Goal: Information Seeking & Learning: Check status

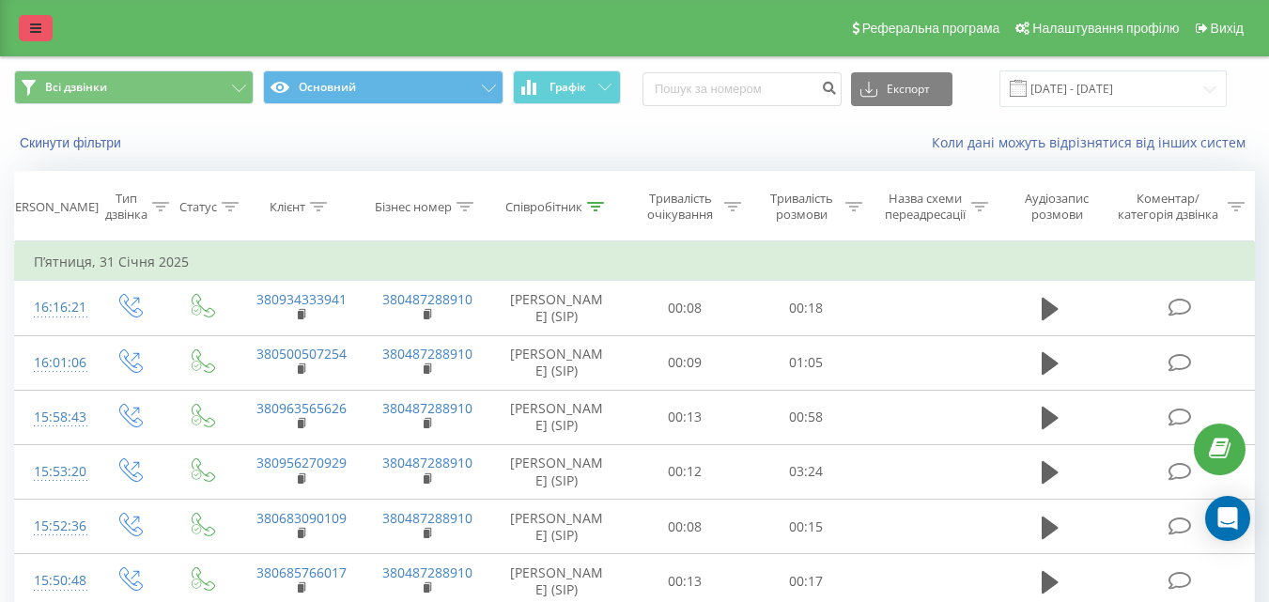
click at [31, 31] on icon at bounding box center [35, 28] width 11 height 13
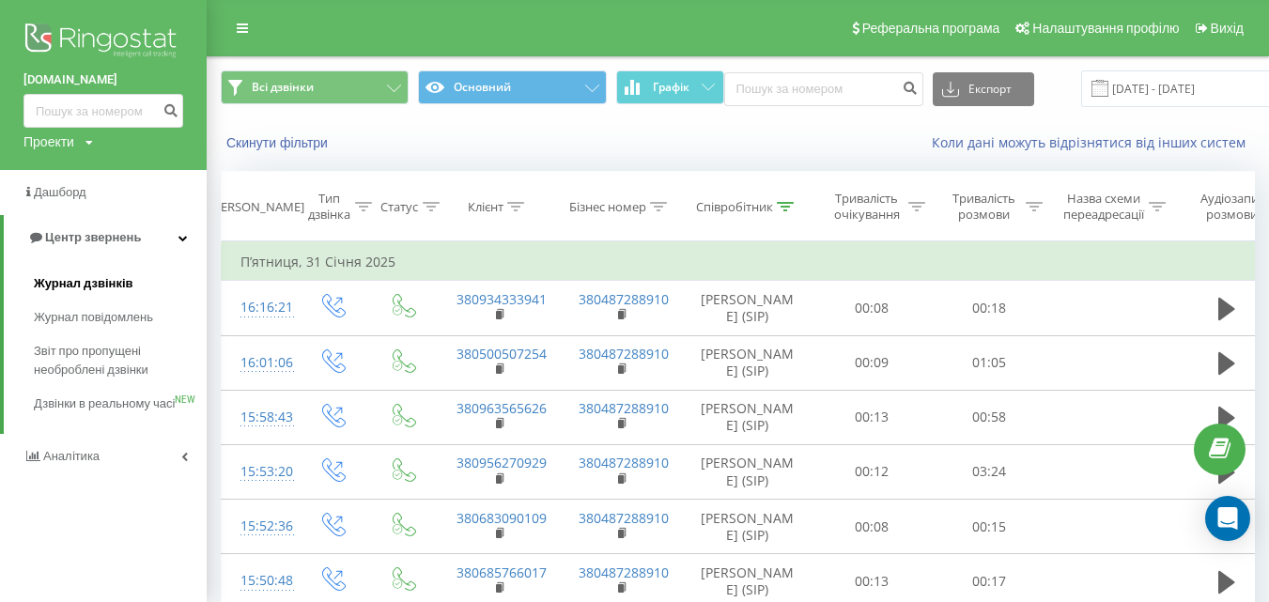
click at [99, 285] on span "Журнал дзвінків" at bounding box center [84, 283] width 100 height 19
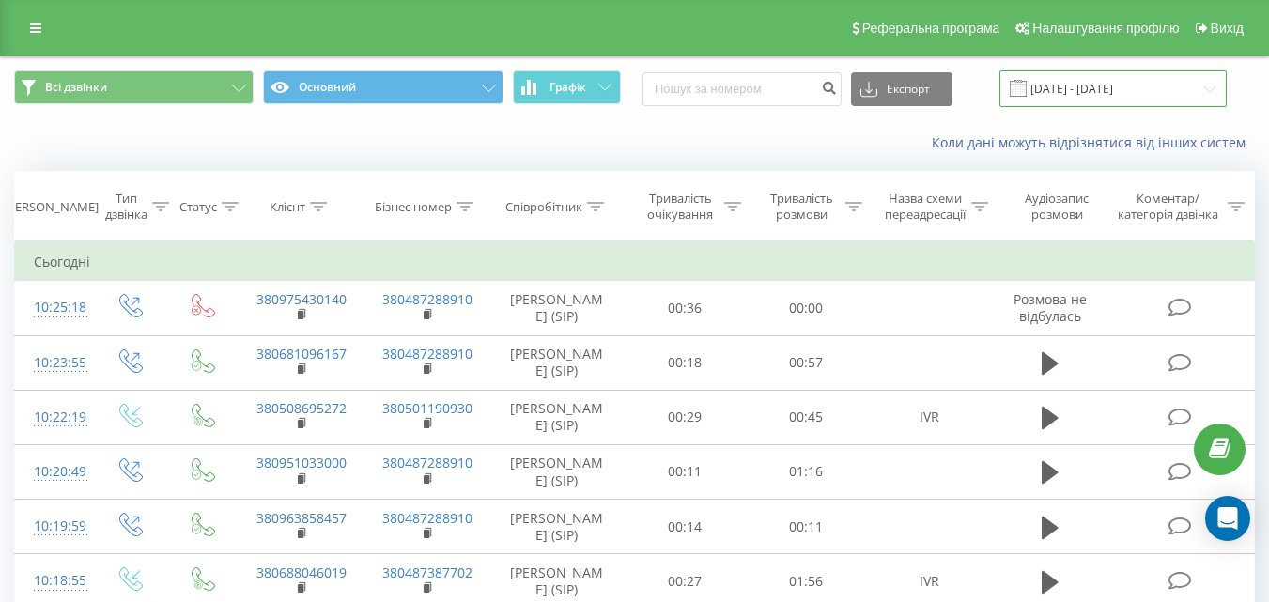
click at [1133, 86] on input "[DATE] - [DATE]" at bounding box center [1112, 88] width 227 height 37
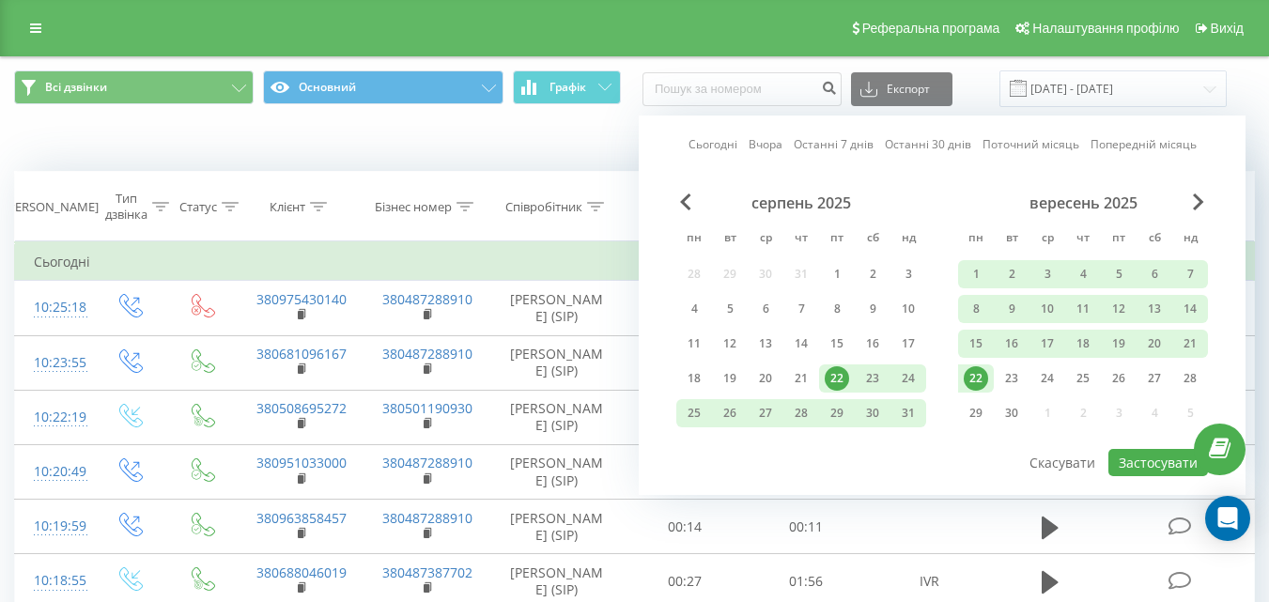
click at [978, 378] on div "22" at bounding box center [976, 378] width 24 height 24
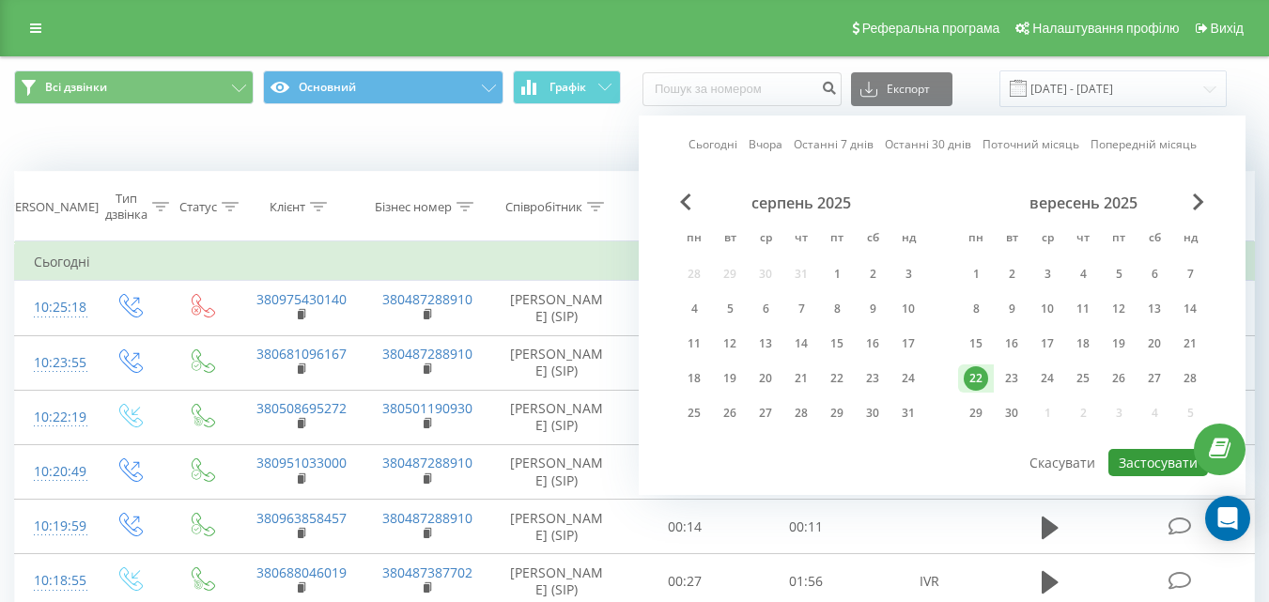
click at [1145, 459] on button "Застосувати" at bounding box center [1158, 462] width 100 height 27
type input "[DATE] - [DATE]"
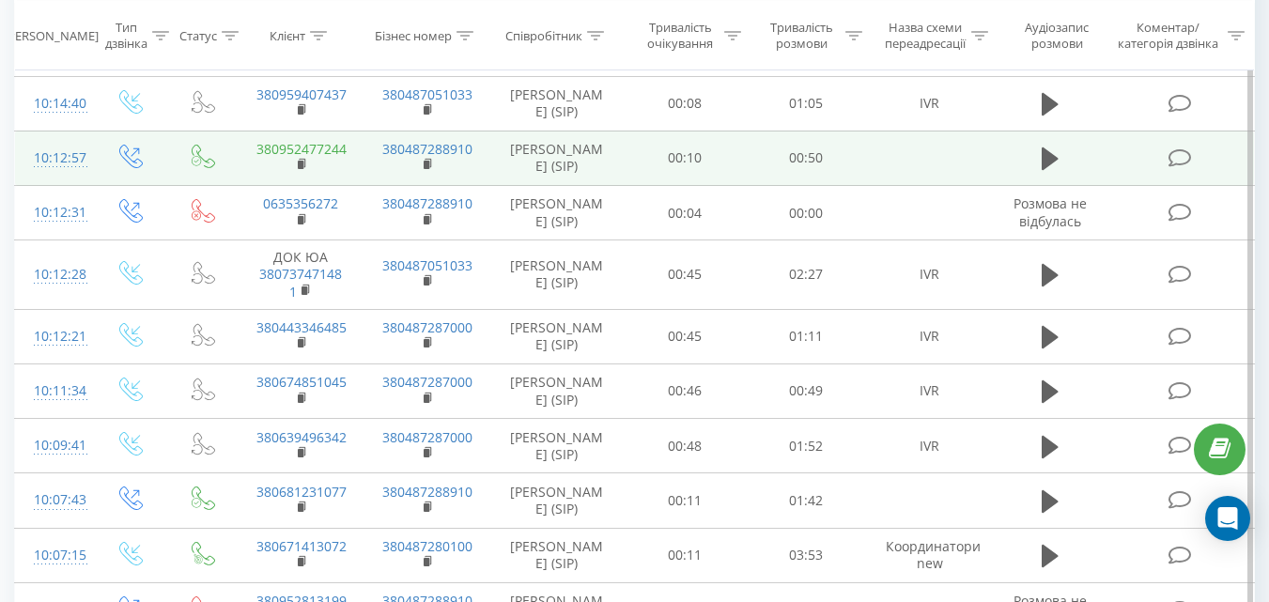
scroll to position [1033, 0]
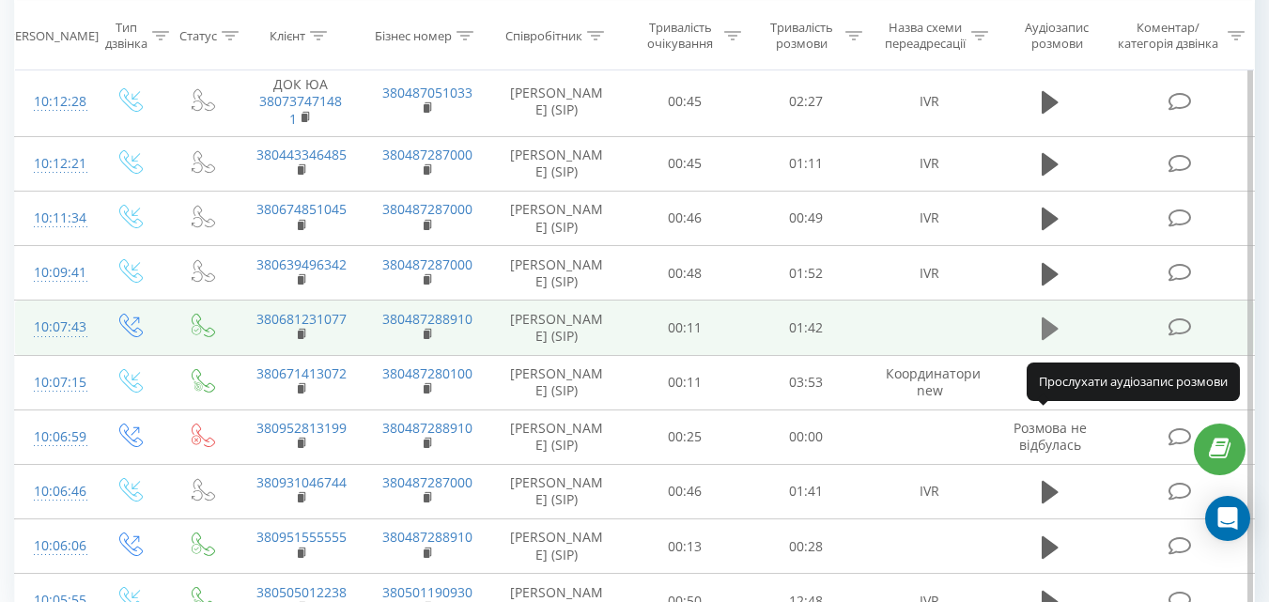
click at [1047, 340] on icon at bounding box center [1050, 328] width 17 height 23
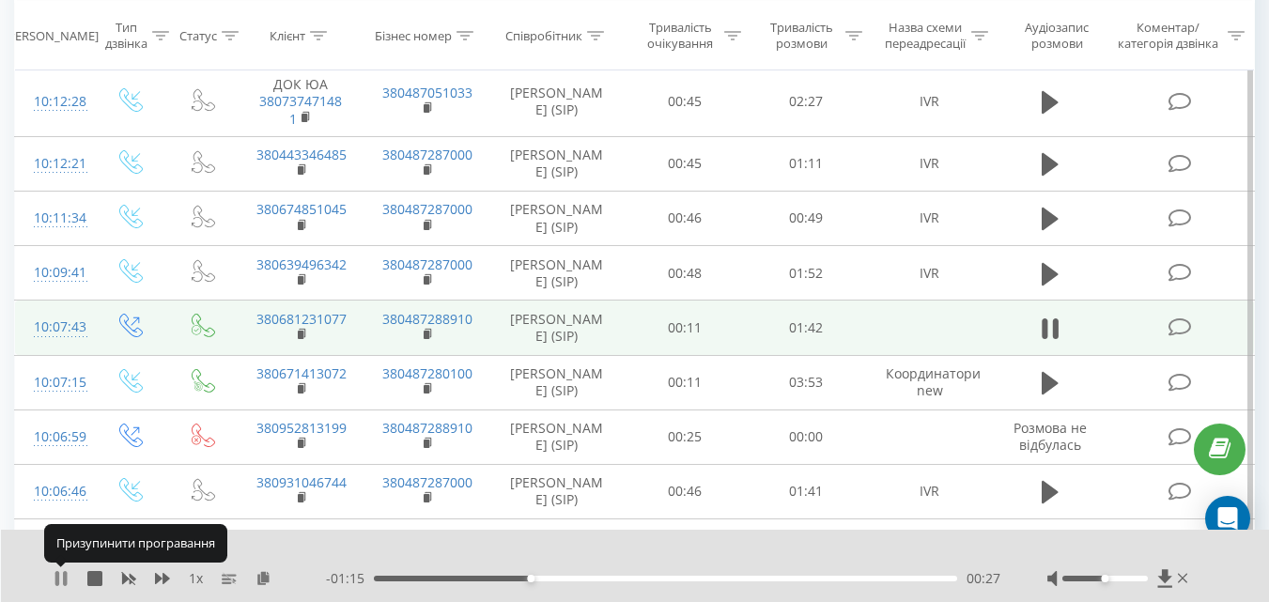
click at [61, 578] on icon at bounding box center [61, 578] width 15 height 15
click at [59, 578] on icon at bounding box center [60, 578] width 11 height 15
click at [63, 575] on icon at bounding box center [61, 578] width 15 height 15
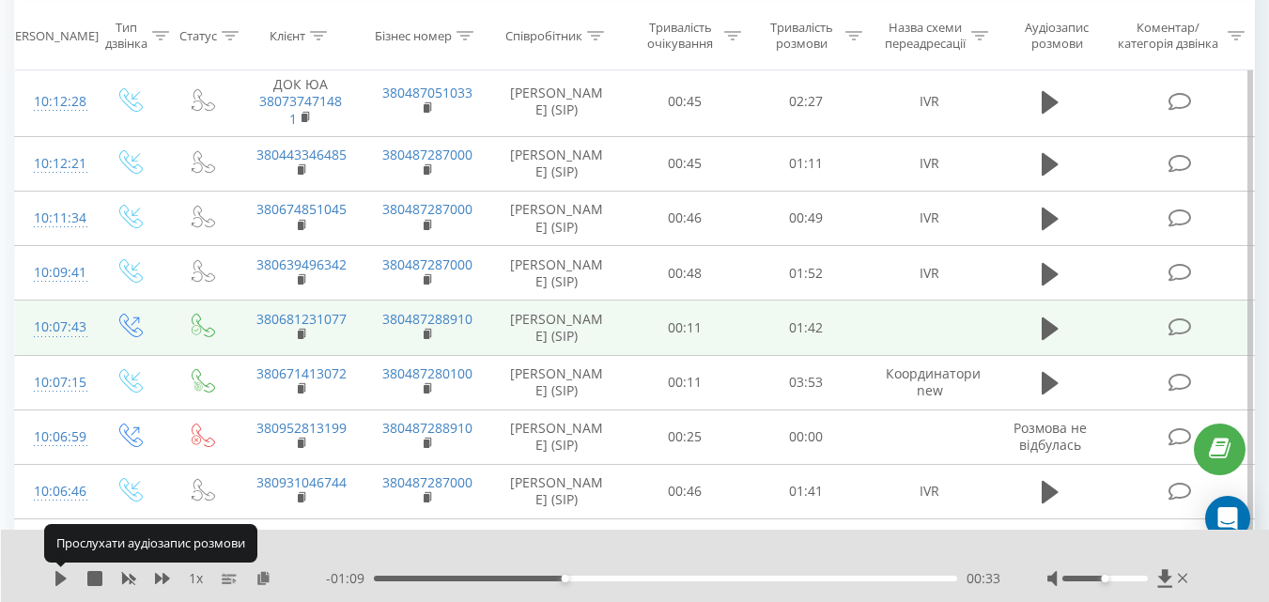
click at [63, 575] on icon at bounding box center [61, 578] width 15 height 15
click at [62, 575] on icon at bounding box center [61, 578] width 15 height 15
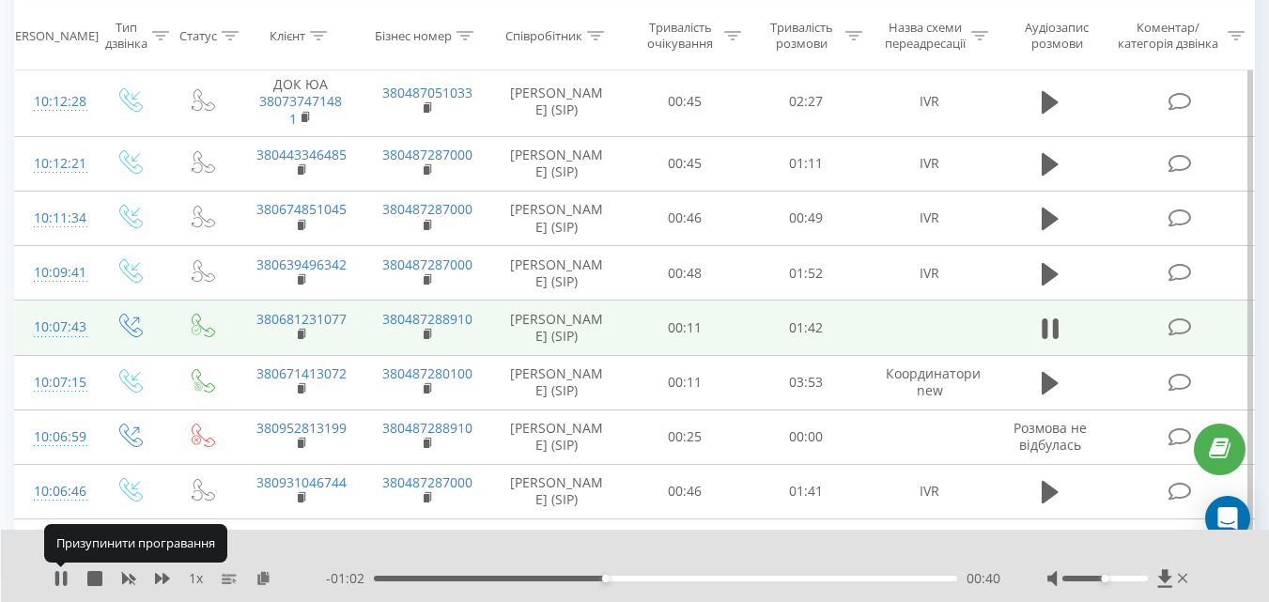
click at [62, 575] on icon at bounding box center [61, 578] width 15 height 15
click at [61, 575] on icon at bounding box center [60, 578] width 11 height 15
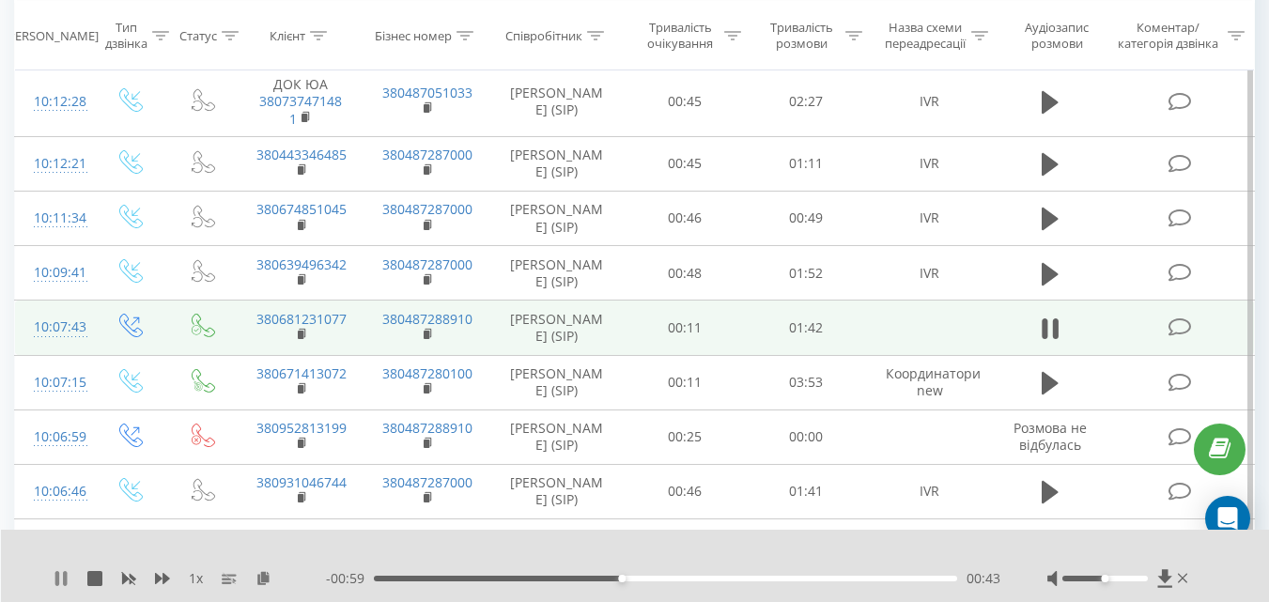
click at [61, 575] on icon at bounding box center [61, 578] width 15 height 15
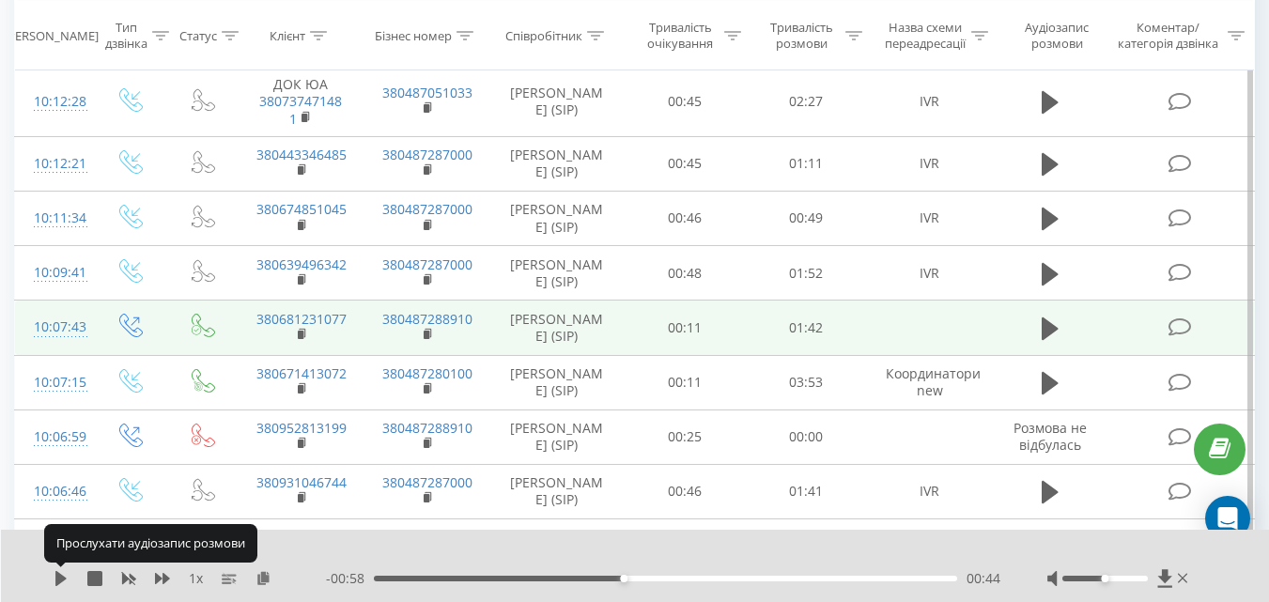
click at [61, 575] on icon at bounding box center [60, 578] width 11 height 15
click at [58, 579] on icon at bounding box center [57, 578] width 4 height 15
click at [58, 579] on icon at bounding box center [60, 578] width 11 height 15
click at [58, 579] on icon at bounding box center [57, 578] width 4 height 15
click at [55, 578] on icon at bounding box center [61, 578] width 15 height 15
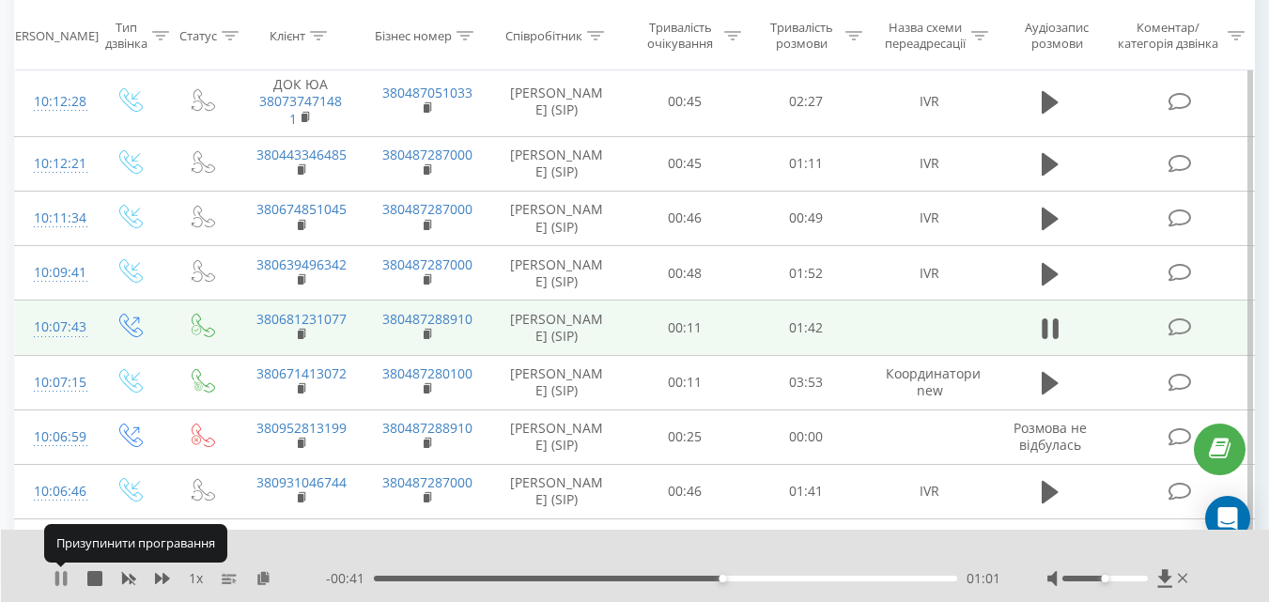
click at [61, 578] on icon at bounding box center [61, 578] width 15 height 15
click at [62, 578] on icon at bounding box center [60, 578] width 11 height 15
click at [61, 578] on icon at bounding box center [61, 578] width 15 height 15
click at [61, 578] on icon at bounding box center [60, 578] width 11 height 15
click at [61, 578] on icon at bounding box center [61, 578] width 15 height 15
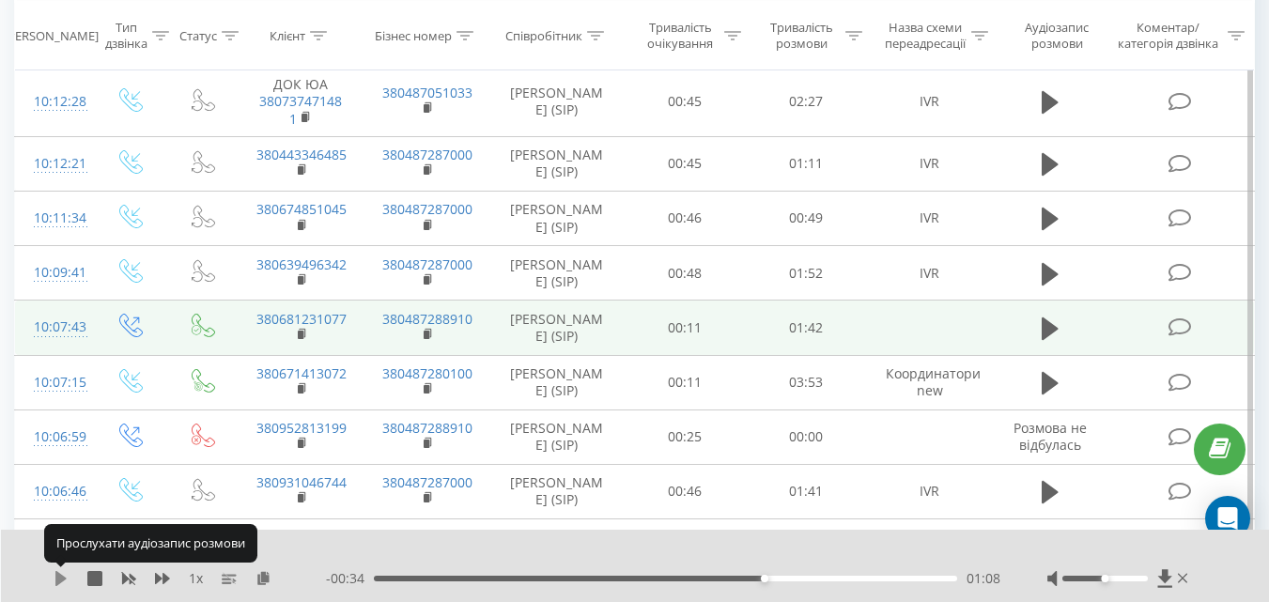
click at [59, 578] on icon at bounding box center [60, 578] width 11 height 15
click at [59, 578] on icon at bounding box center [57, 578] width 4 height 15
click at [57, 577] on icon at bounding box center [60, 578] width 11 height 15
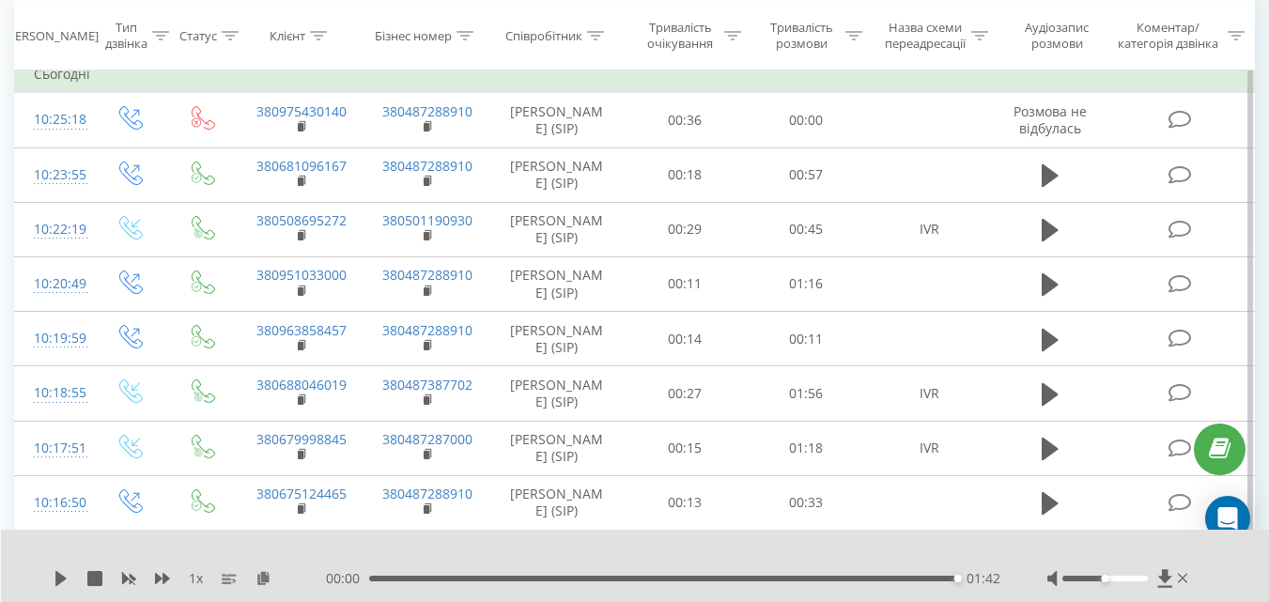
scroll to position [0, 0]
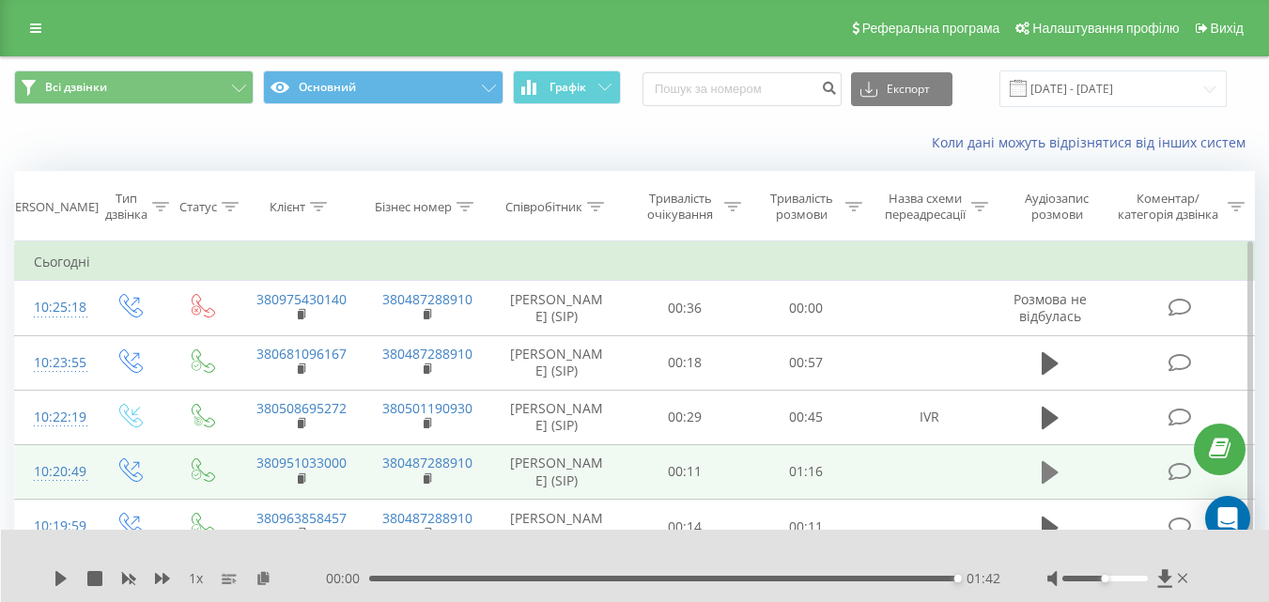
click at [1048, 475] on icon at bounding box center [1050, 472] width 17 height 23
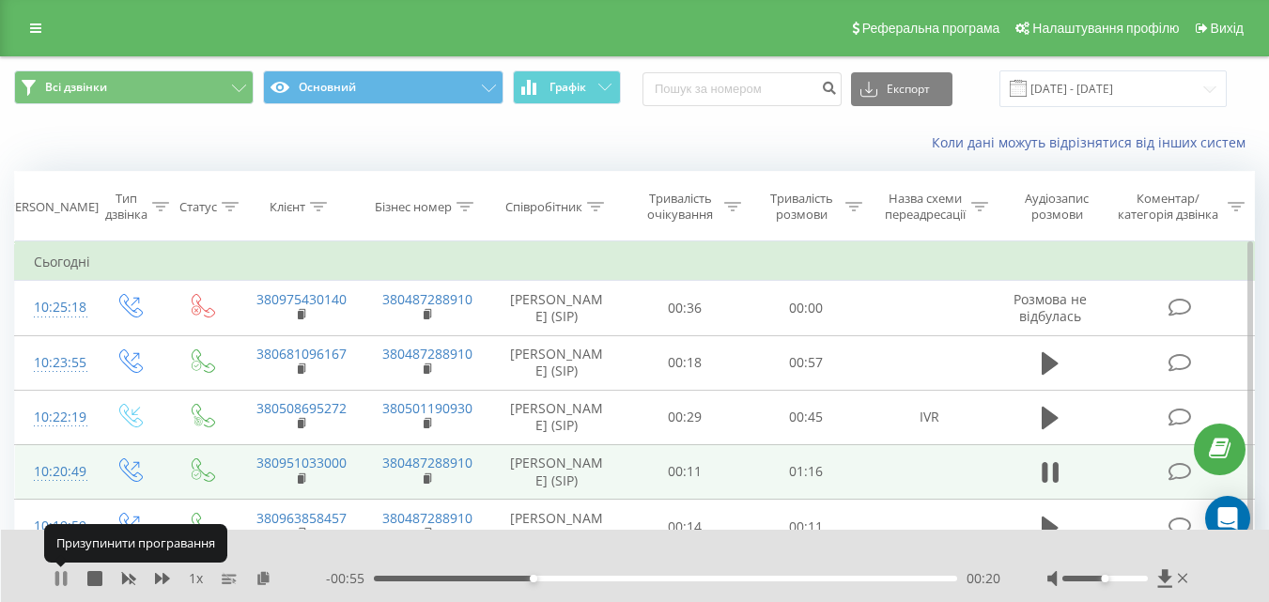
click at [60, 574] on icon at bounding box center [61, 578] width 15 height 15
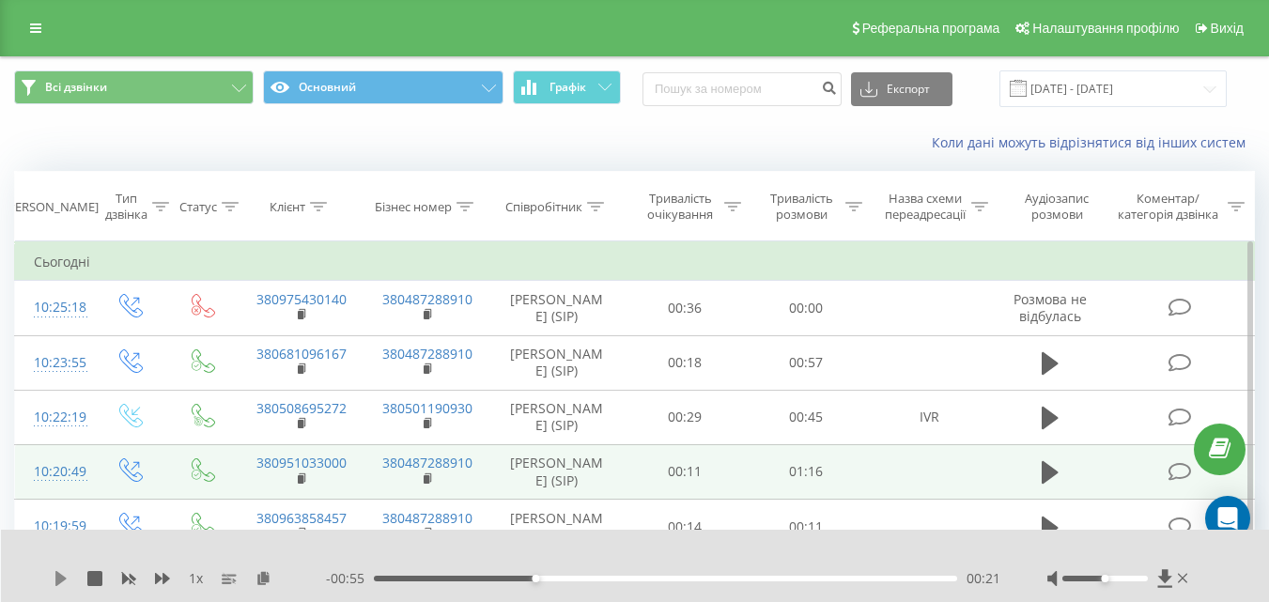
click at [60, 583] on icon at bounding box center [60, 578] width 11 height 15
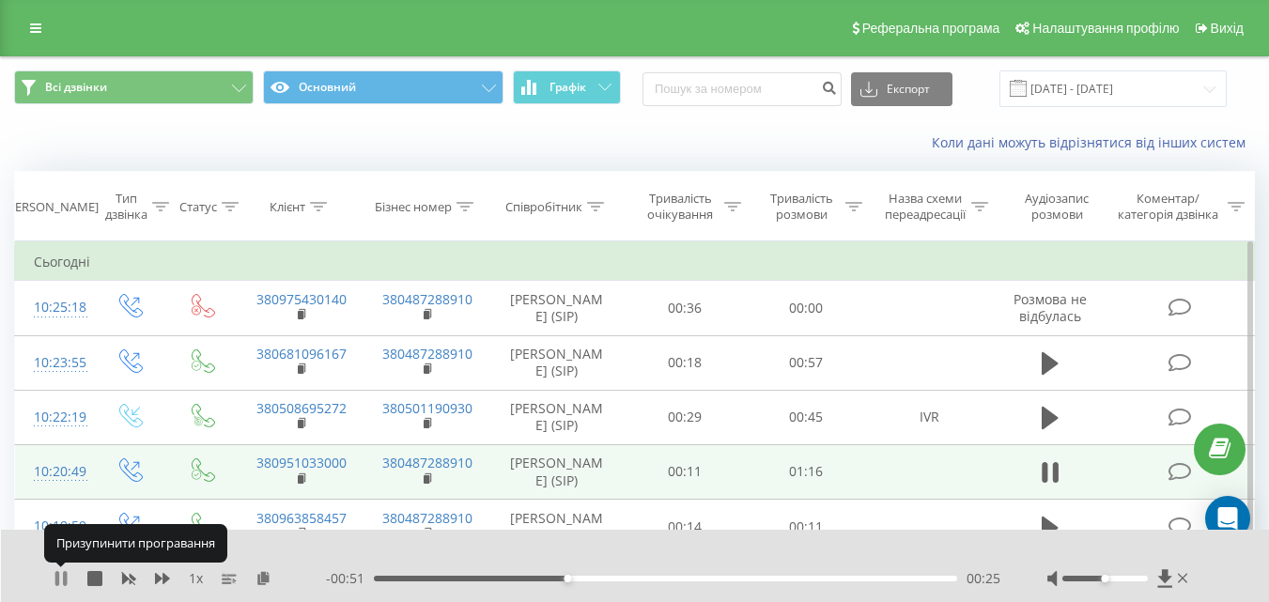
click at [60, 579] on icon at bounding box center [61, 578] width 15 height 15
click at [56, 579] on icon at bounding box center [60, 578] width 11 height 15
click at [56, 579] on icon at bounding box center [57, 578] width 4 height 15
click at [56, 579] on icon at bounding box center [60, 578] width 11 height 15
click at [60, 580] on icon at bounding box center [61, 578] width 15 height 15
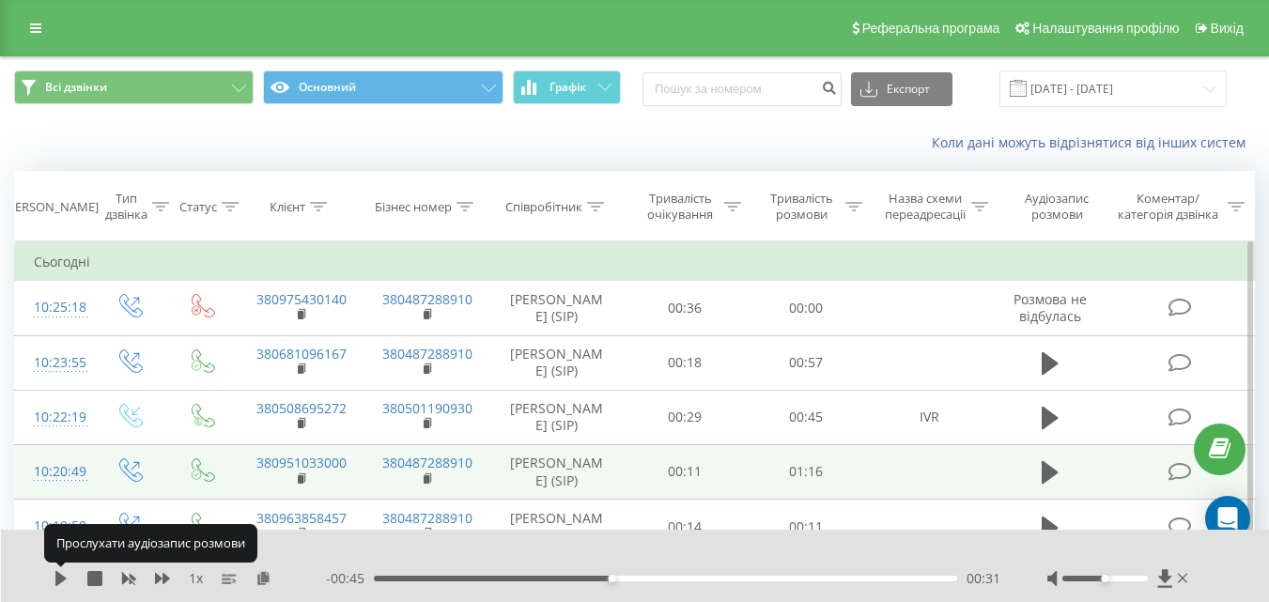
click at [60, 580] on icon at bounding box center [60, 578] width 11 height 15
click at [61, 577] on icon at bounding box center [61, 578] width 15 height 15
click at [61, 577] on icon at bounding box center [60, 578] width 11 height 15
click at [61, 577] on icon at bounding box center [61, 578] width 15 height 15
click at [61, 577] on icon at bounding box center [60, 578] width 11 height 15
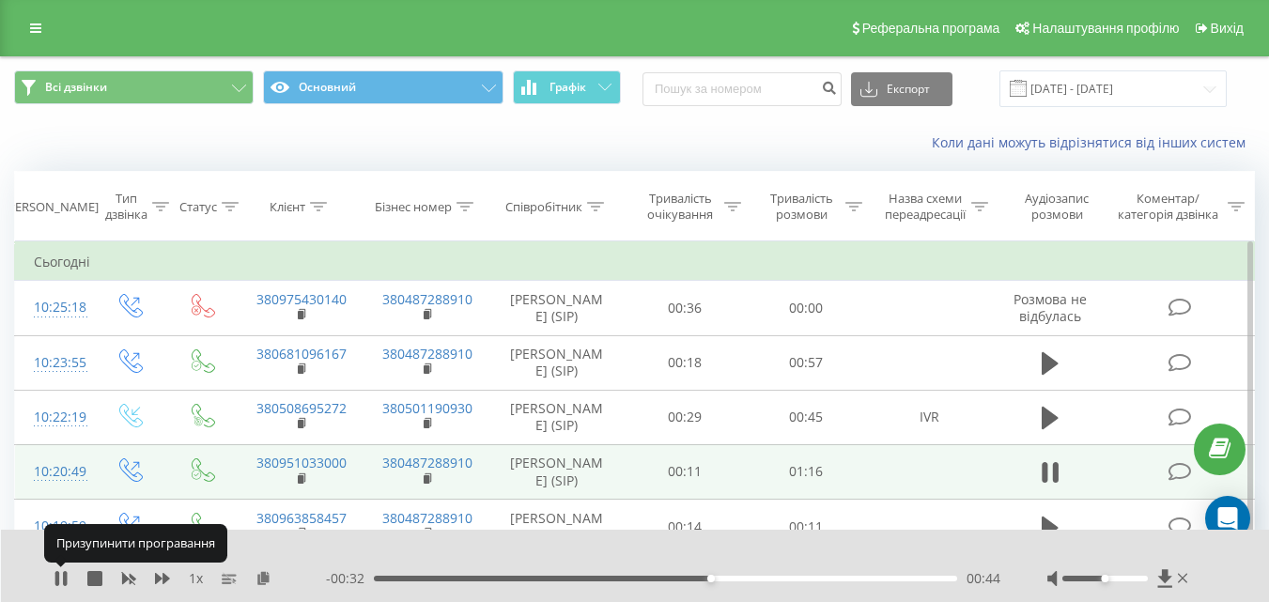
click at [61, 577] on icon at bounding box center [61, 578] width 15 height 15
click at [61, 576] on icon at bounding box center [60, 578] width 11 height 15
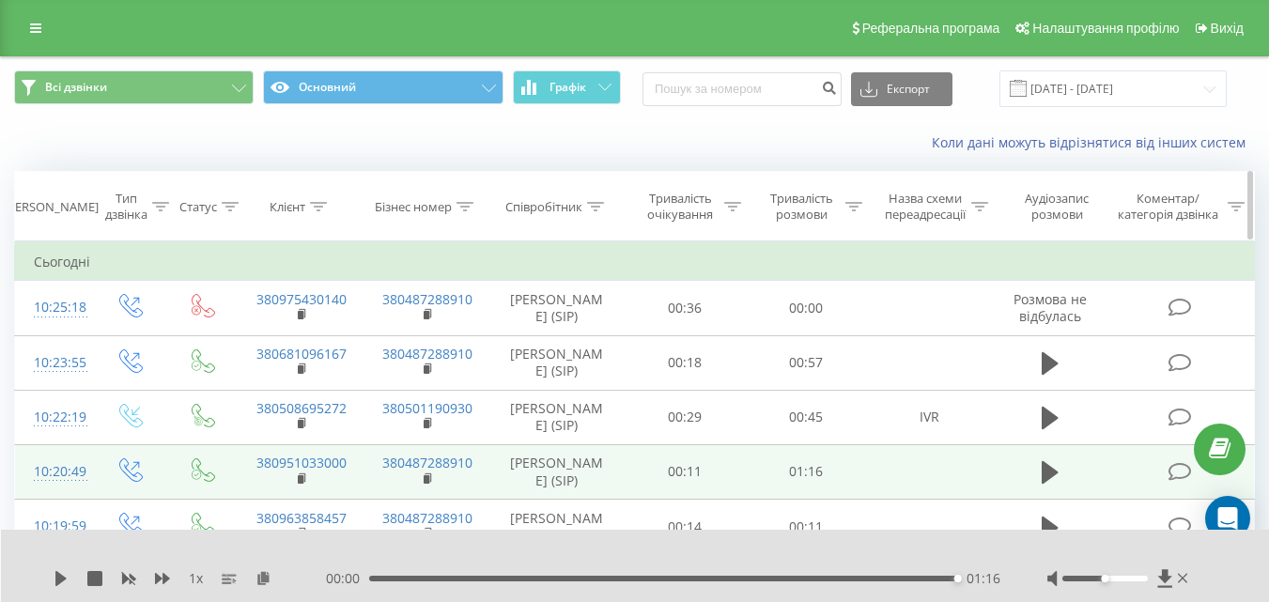
click at [578, 204] on div "Співробітник" at bounding box center [543, 207] width 77 height 16
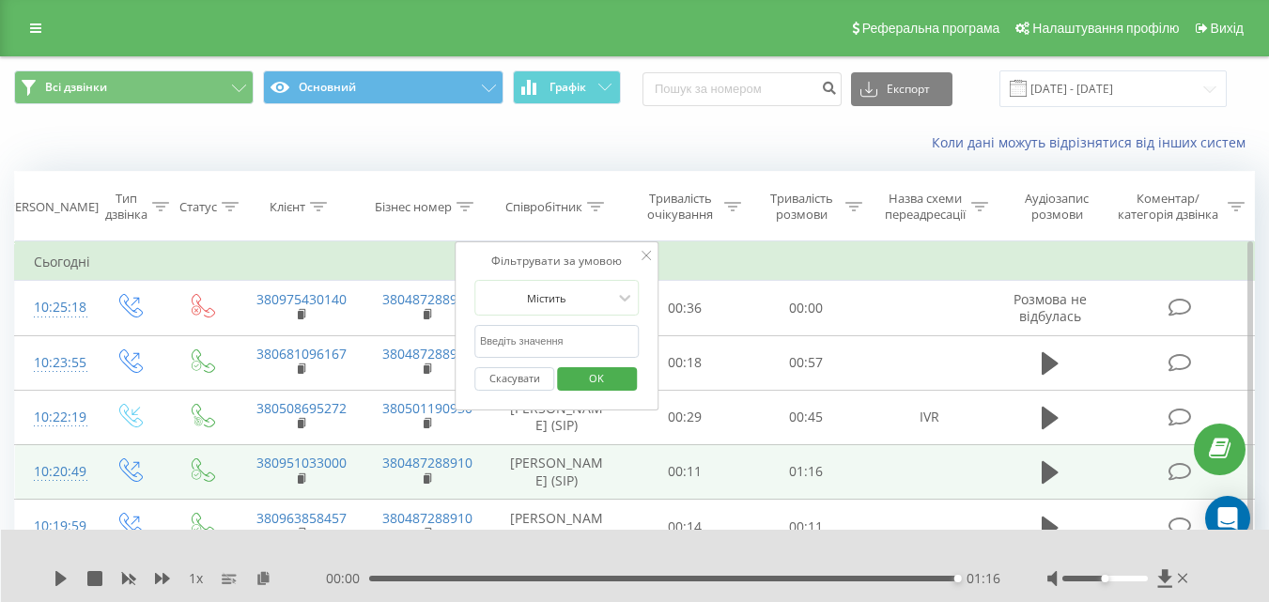
click at [528, 334] on input "text" at bounding box center [556, 341] width 165 height 33
type input "Ейсм"
click at [590, 376] on span "OK" at bounding box center [596, 377] width 53 height 29
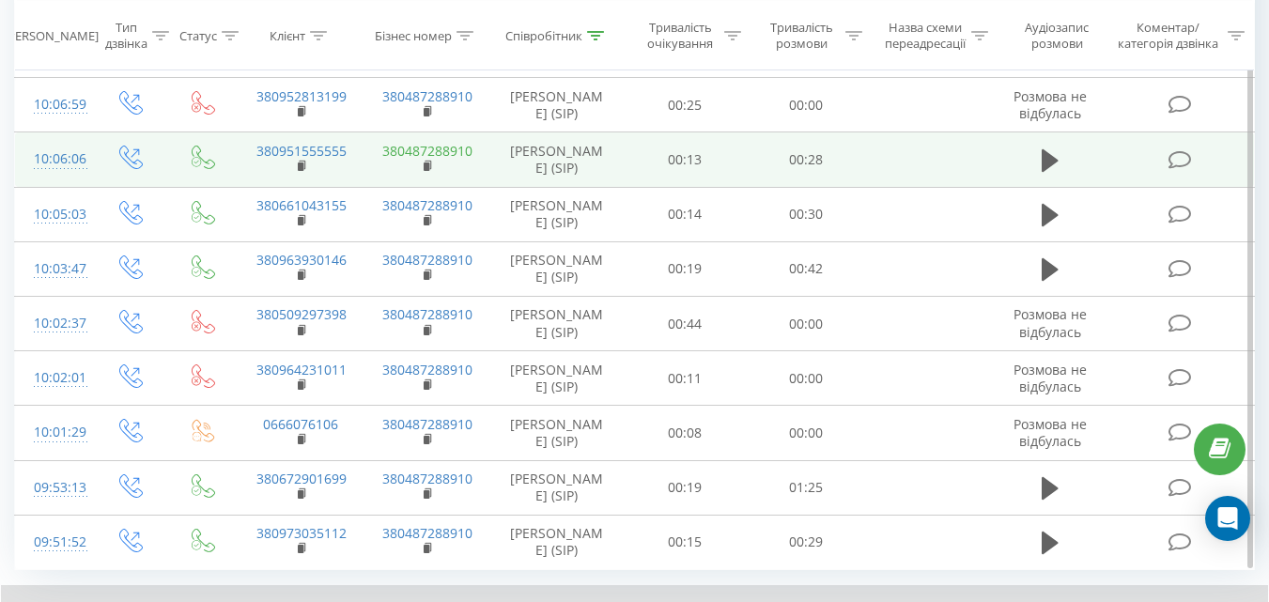
scroll to position [751, 0]
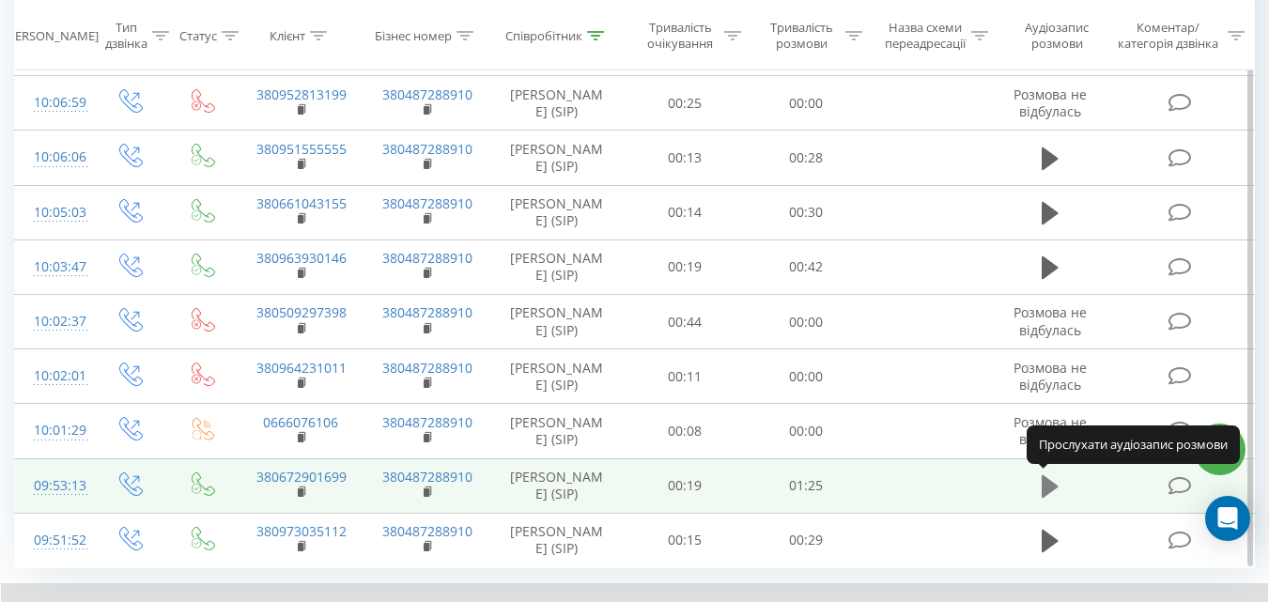
click at [1047, 487] on icon at bounding box center [1050, 486] width 17 height 23
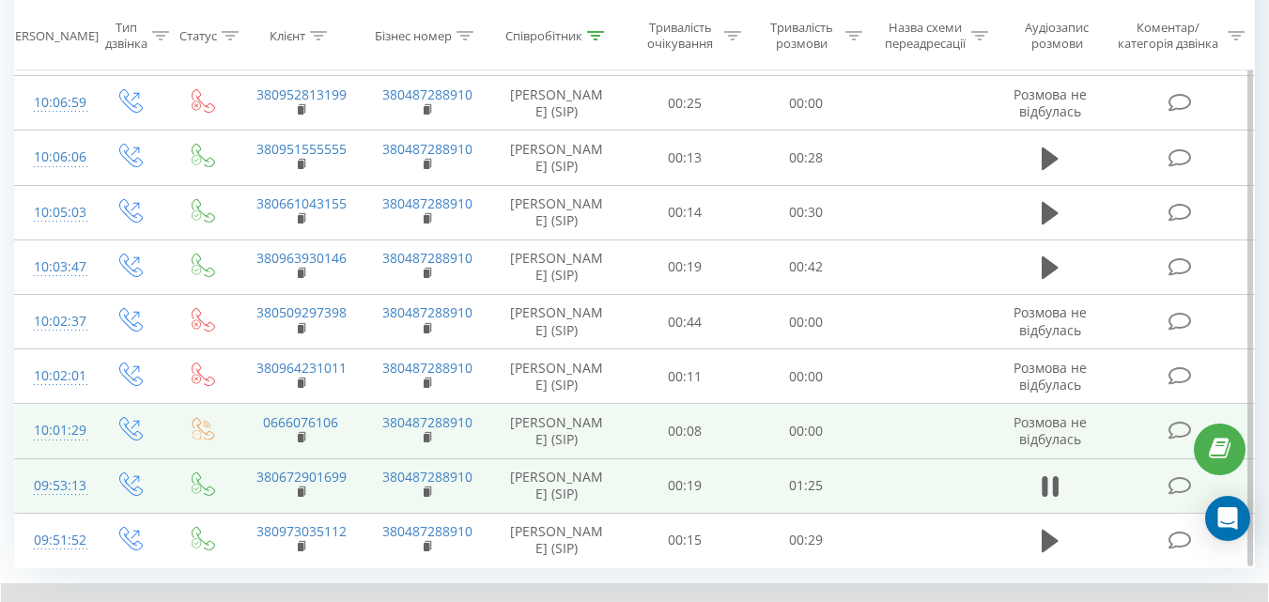
scroll to position [860, 0]
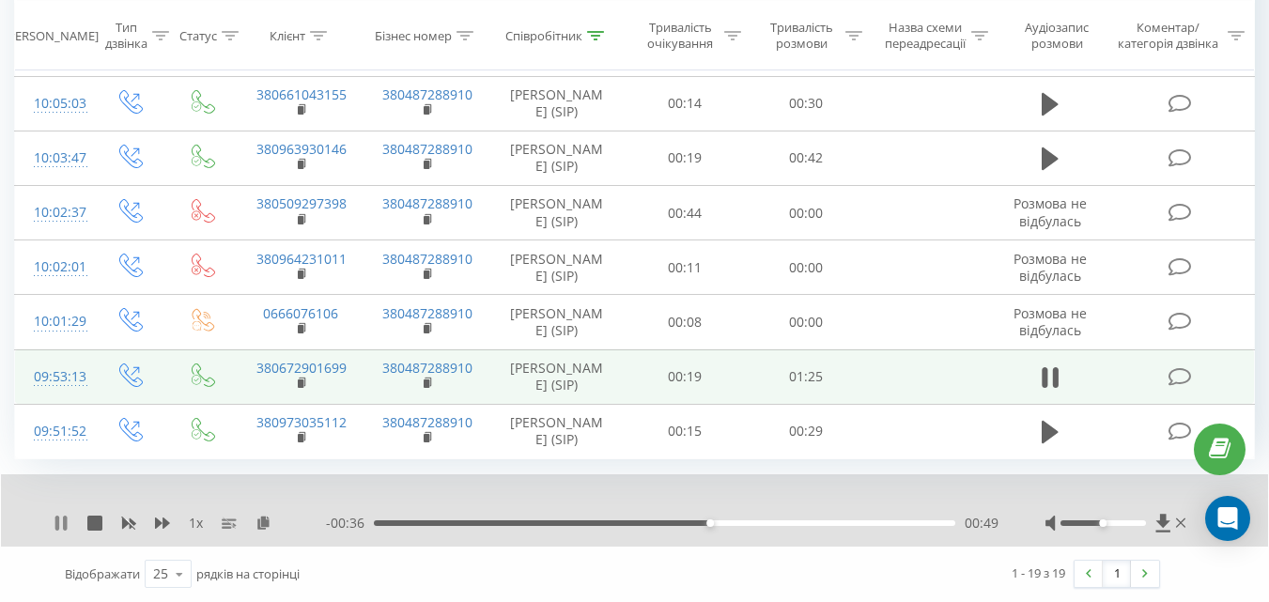
click at [59, 521] on icon at bounding box center [57, 523] width 4 height 15
click at [60, 523] on icon at bounding box center [60, 523] width 11 height 15
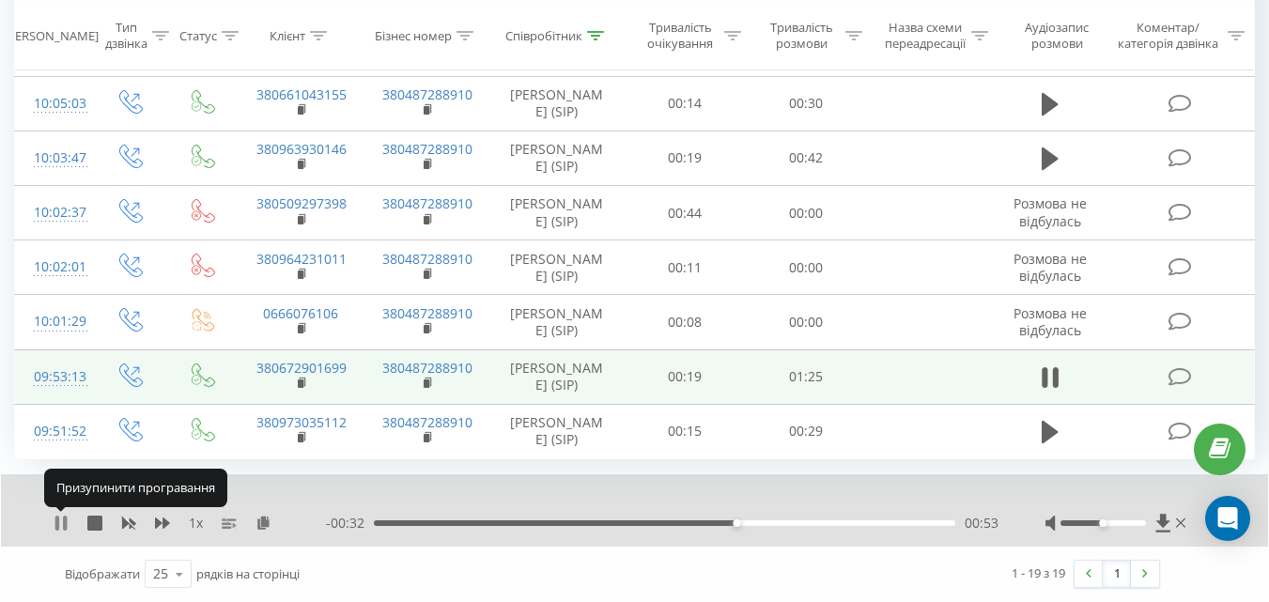
click at [59, 522] on icon at bounding box center [57, 523] width 4 height 15
click at [58, 524] on icon at bounding box center [60, 523] width 11 height 15
click at [57, 522] on icon at bounding box center [57, 523] width 4 height 15
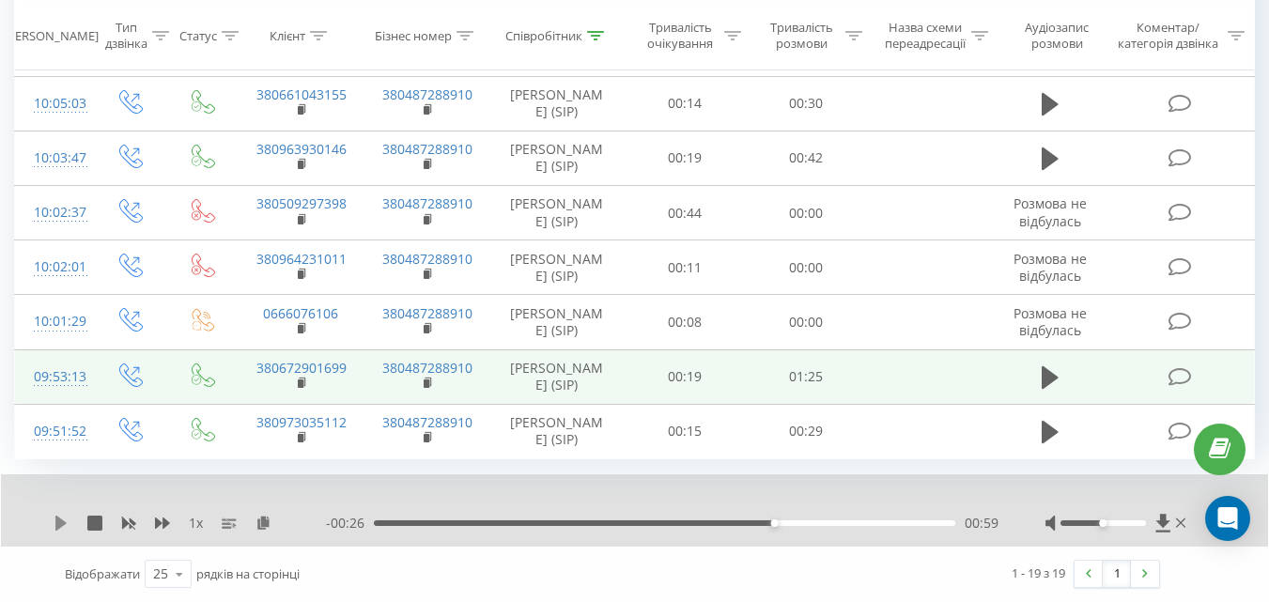
click at [59, 525] on icon at bounding box center [60, 523] width 11 height 15
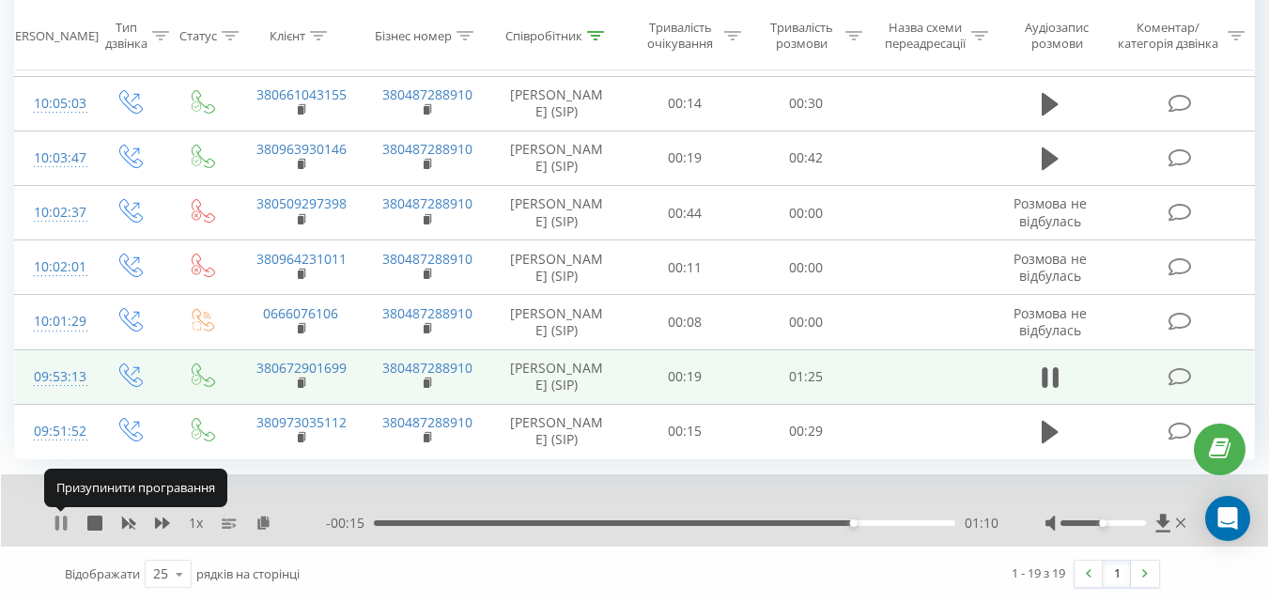
click at [59, 520] on icon at bounding box center [57, 523] width 4 height 15
click at [57, 520] on icon at bounding box center [60, 523] width 11 height 15
click at [57, 520] on icon at bounding box center [57, 523] width 4 height 15
click at [57, 520] on icon at bounding box center [60, 523] width 11 height 15
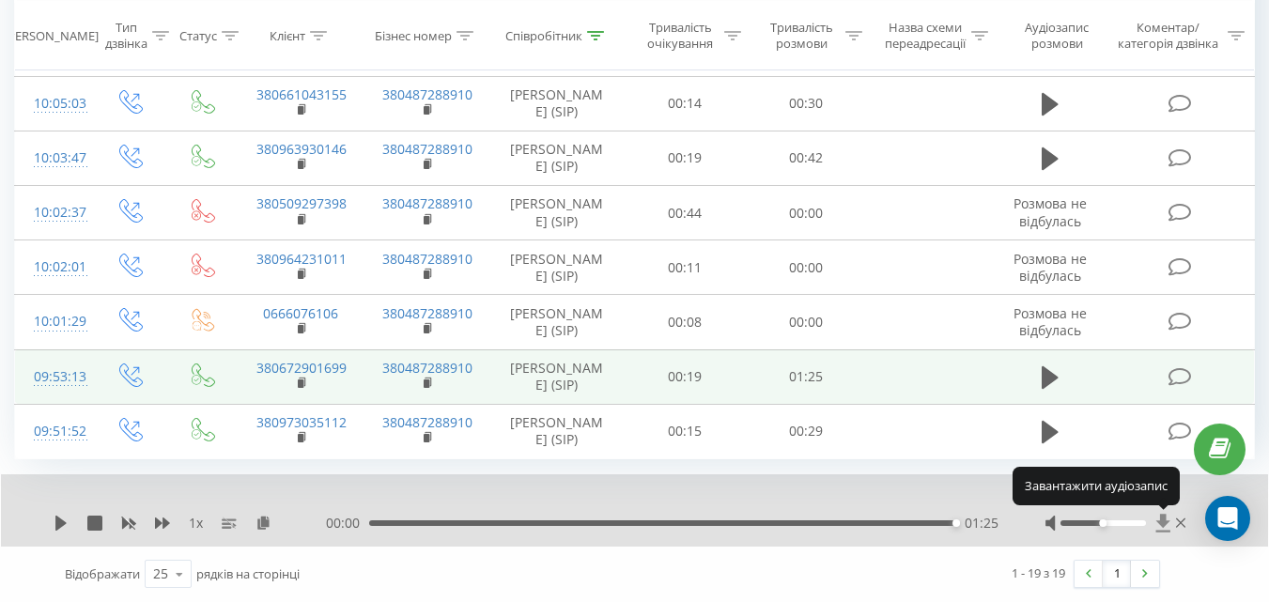
click at [1164, 521] on icon at bounding box center [1162, 523] width 14 height 18
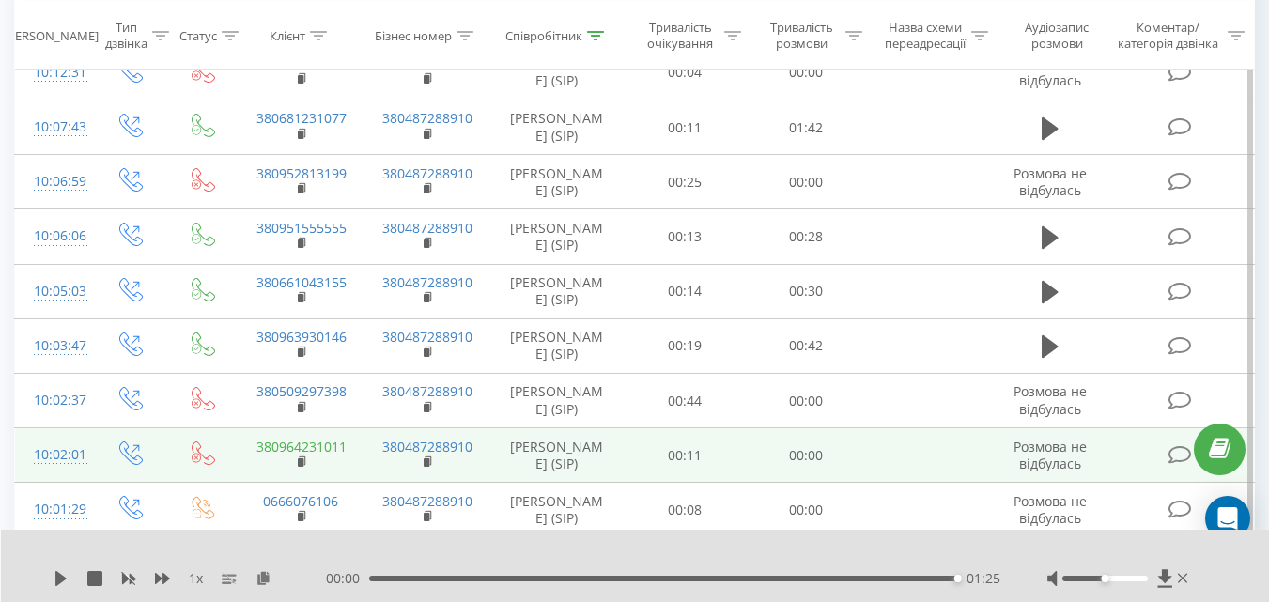
scroll to position [485, 0]
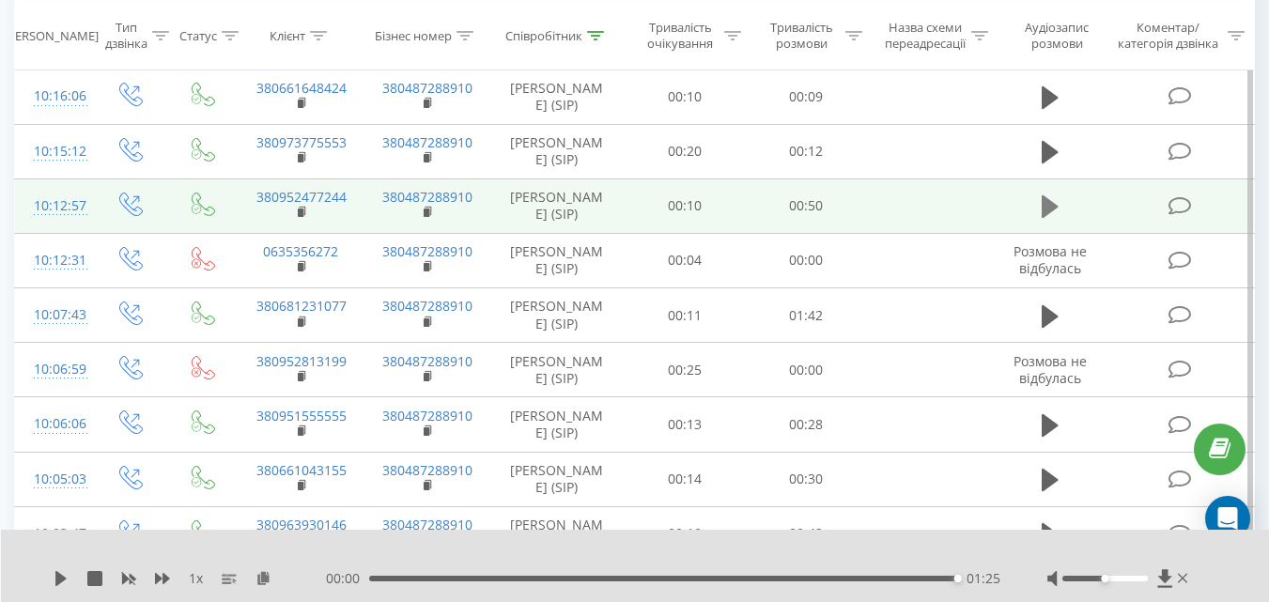
click at [1049, 199] on icon at bounding box center [1050, 206] width 17 height 26
click at [60, 574] on icon at bounding box center [61, 578] width 15 height 15
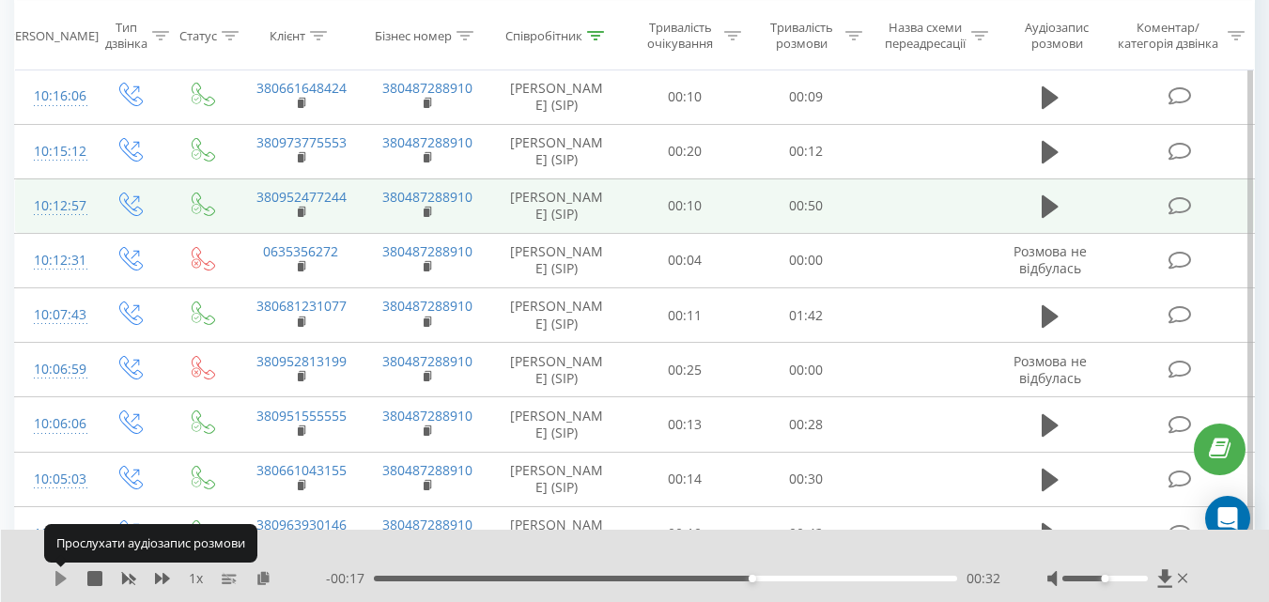
click at [57, 574] on icon at bounding box center [60, 578] width 11 height 15
click at [57, 574] on icon at bounding box center [57, 578] width 4 height 15
click at [56, 575] on icon at bounding box center [60, 578] width 11 height 15
click at [56, 575] on icon at bounding box center [57, 578] width 4 height 15
click at [55, 574] on icon at bounding box center [61, 578] width 15 height 15
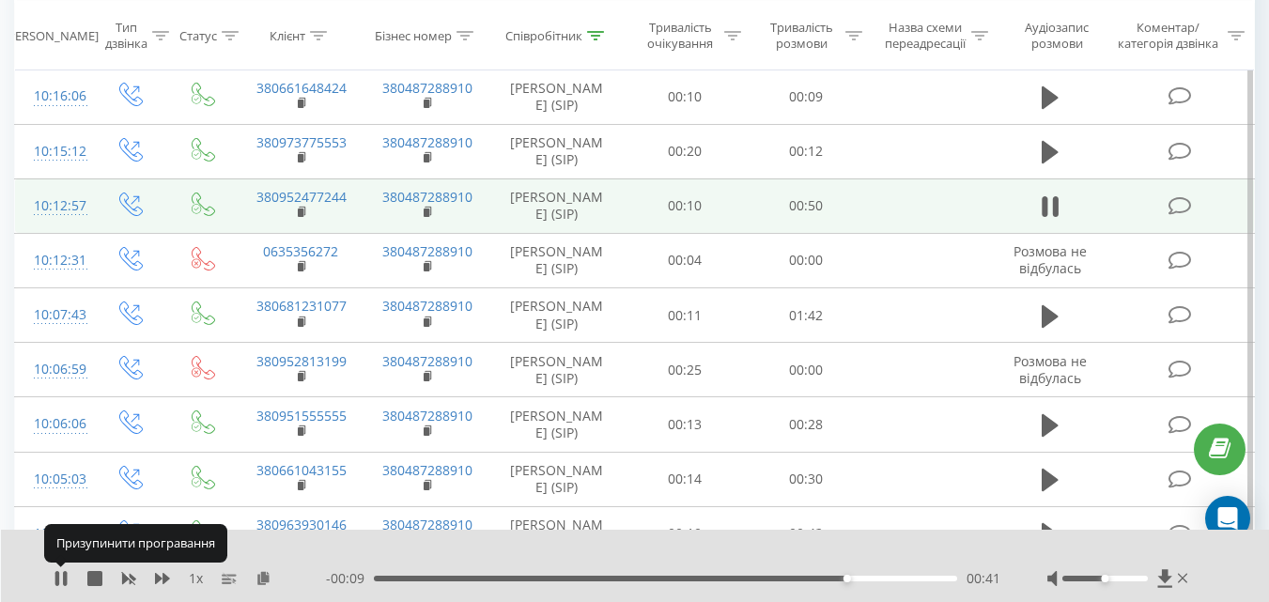
click at [55, 574] on icon at bounding box center [57, 578] width 4 height 15
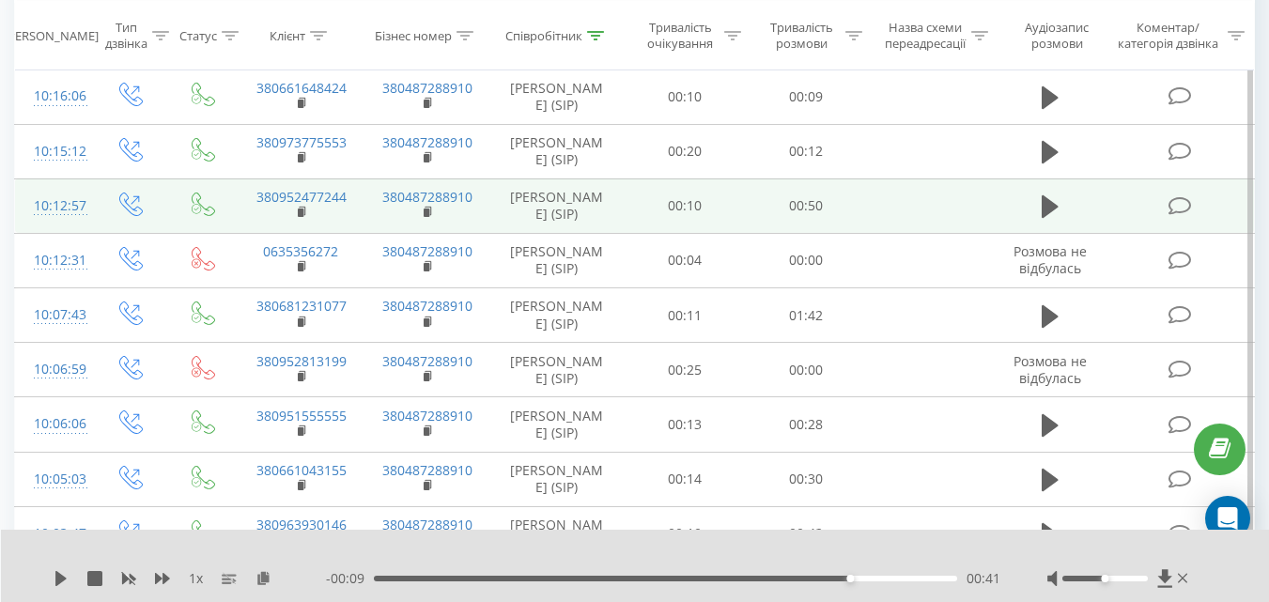
scroll to position [391, 0]
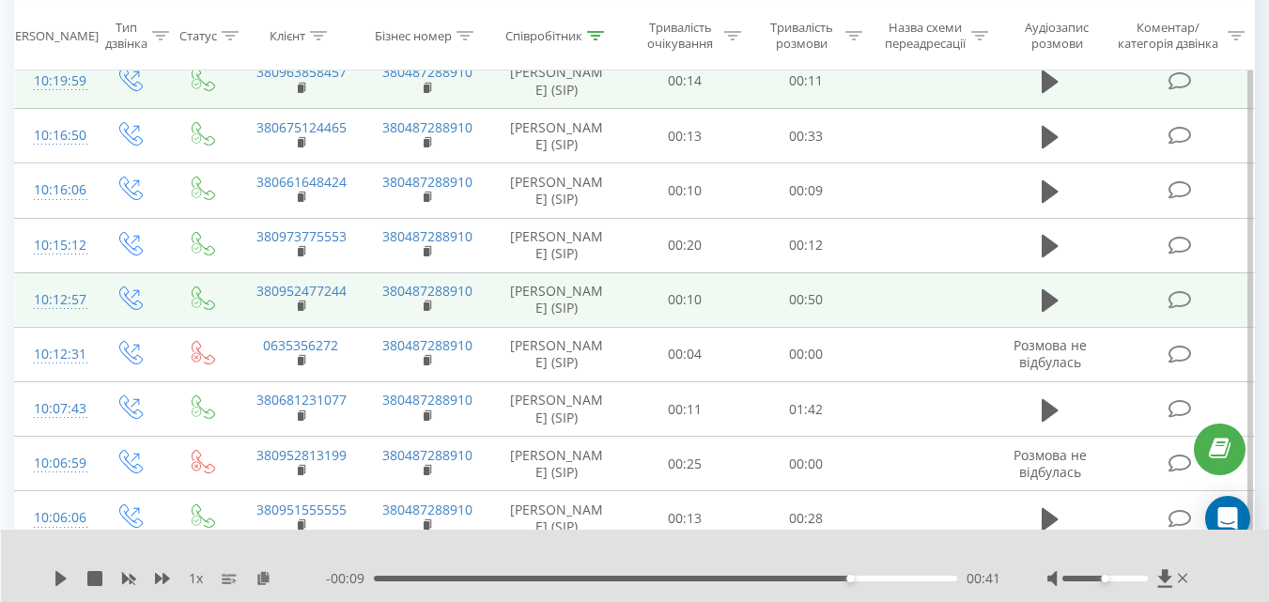
click at [55, 574] on icon at bounding box center [61, 578] width 15 height 15
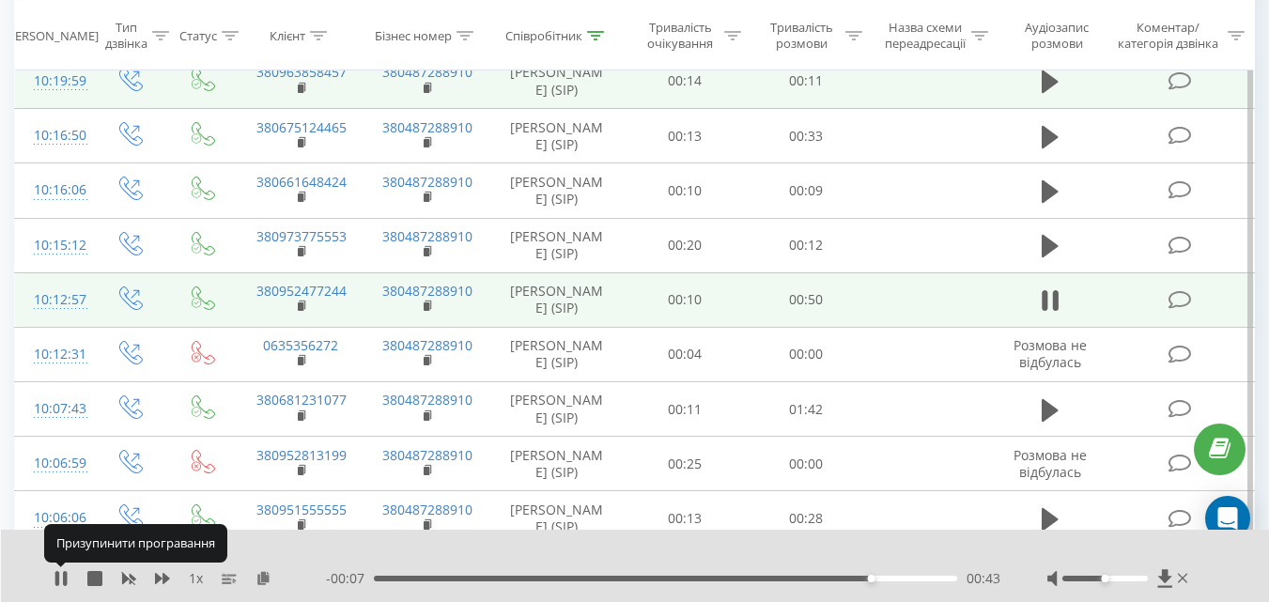
click at [55, 574] on icon at bounding box center [57, 578] width 4 height 15
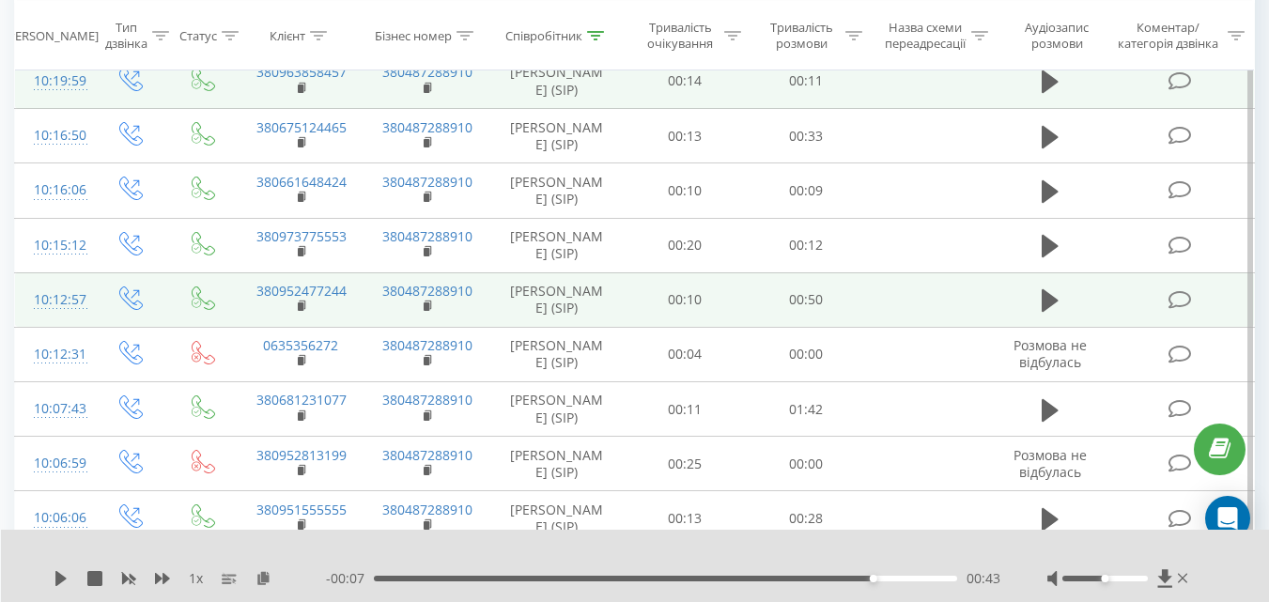
click at [796, 579] on div "00:43" at bounding box center [665, 579] width 583 height 6
click at [57, 579] on icon at bounding box center [60, 578] width 11 height 15
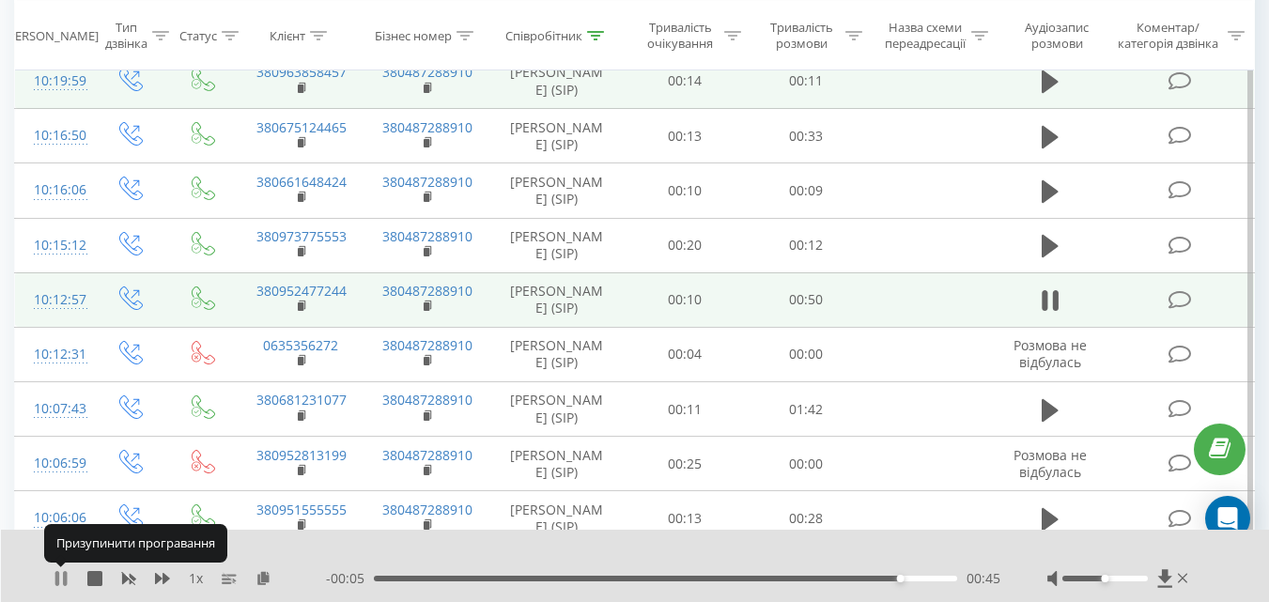
click at [55, 578] on icon at bounding box center [57, 578] width 4 height 15
click at [55, 578] on icon at bounding box center [61, 578] width 15 height 15
